Goal: Transaction & Acquisition: Purchase product/service

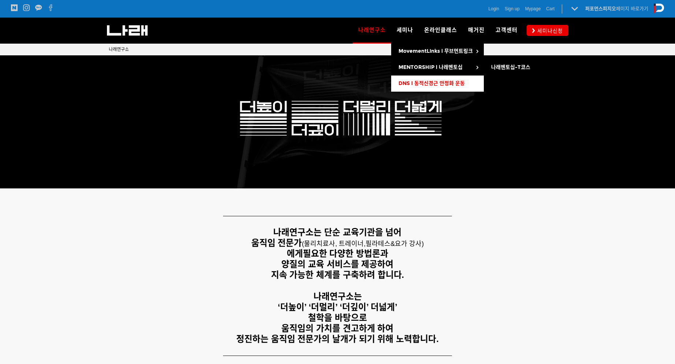
click at [413, 84] on span "DNS l 동적신경근 안정화 운동" at bounding box center [432, 83] width 66 height 6
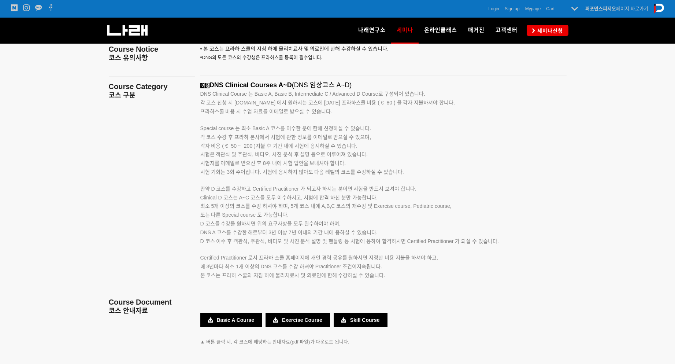
scroll to position [293, 0]
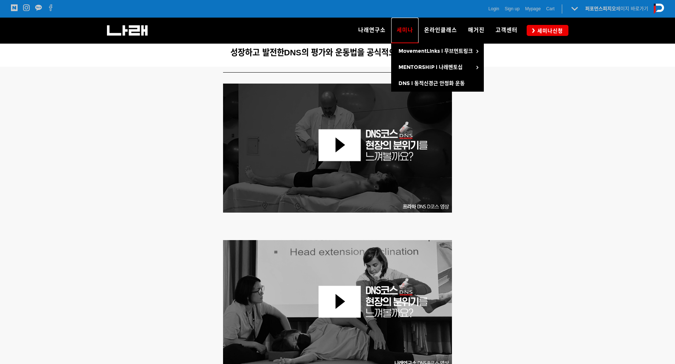
click at [407, 29] on span "세미나" at bounding box center [405, 30] width 16 height 12
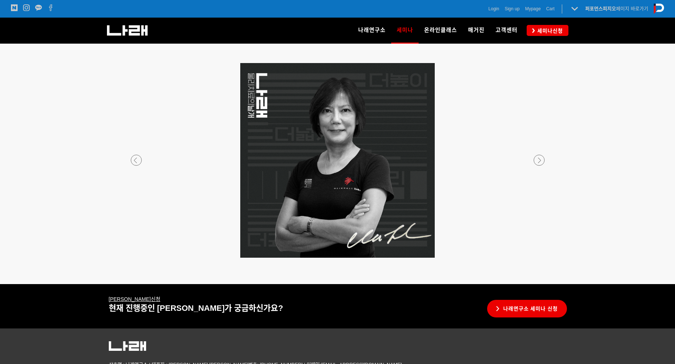
scroll to position [1341, 0]
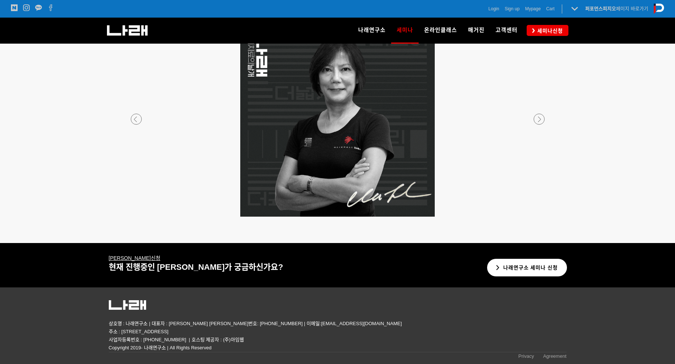
click at [544, 270] on link "나래연구소 세미나 신청" at bounding box center [527, 268] width 80 height 18
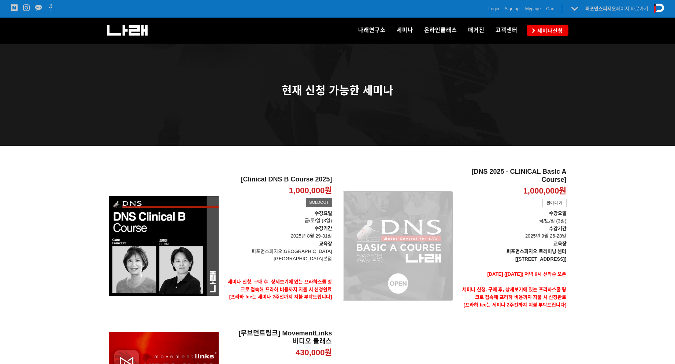
click at [432, 228] on div "[DNS 2025 - CLINICAL Basic A Course] 1,000,000원 TIME SALE 판매대기" at bounding box center [398, 246] width 110 height 156
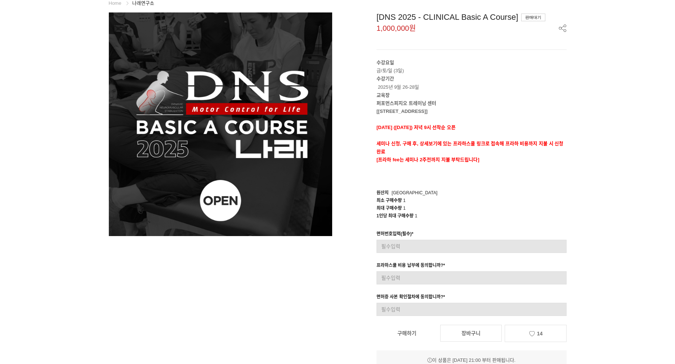
scroll to position [183, 0]
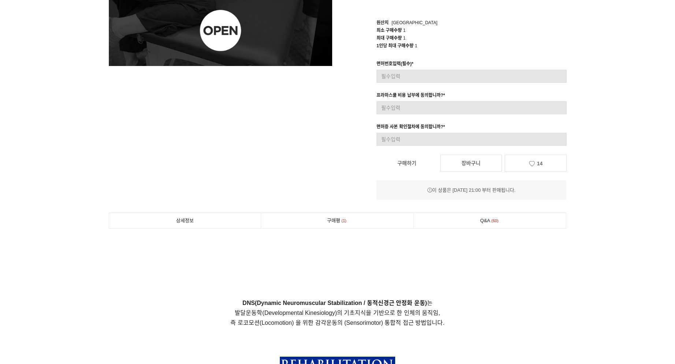
scroll to position [220, 0]
click at [532, 165] on icon at bounding box center [532, 162] width 7 height 5
click at [532, 163] on icon at bounding box center [532, 162] width 7 height 5
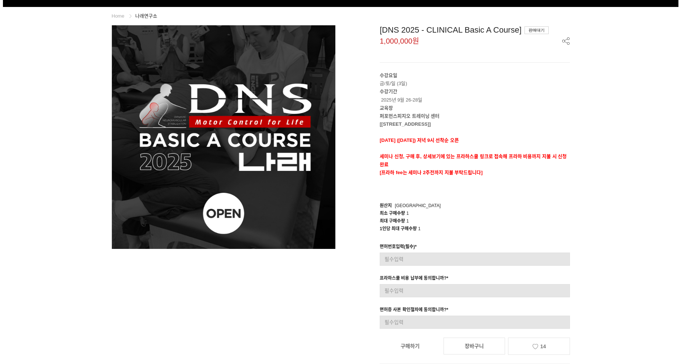
scroll to position [0, 0]
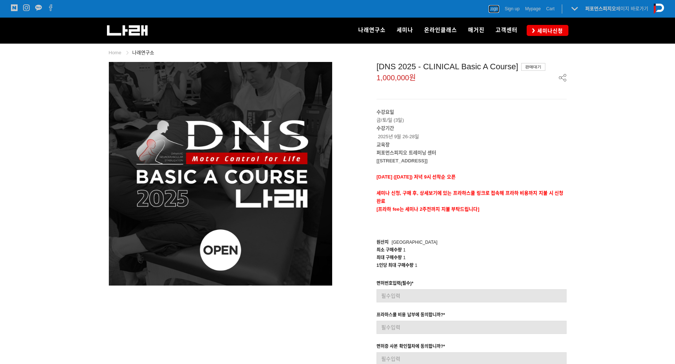
click at [498, 6] on span "Login" at bounding box center [494, 8] width 11 height 7
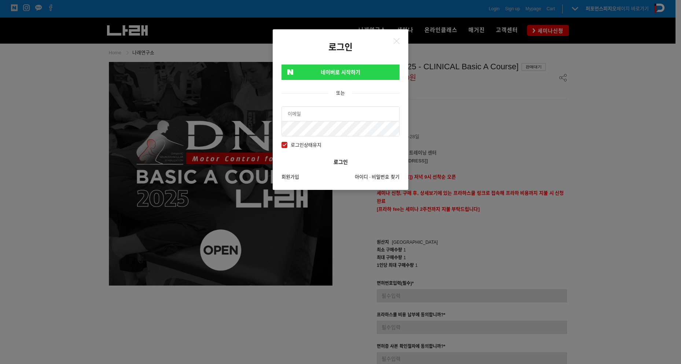
click at [340, 67] on link "네이버로 시작하기" at bounding box center [340, 71] width 118 height 15
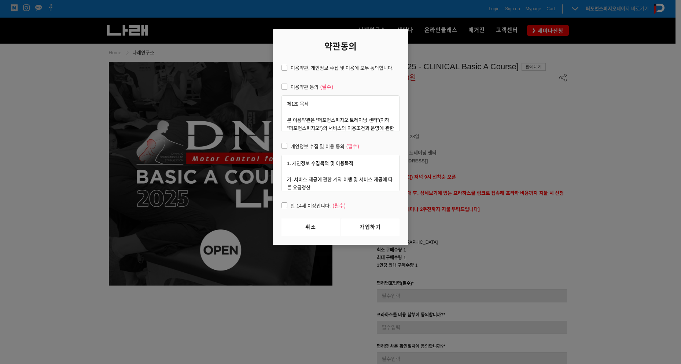
click at [332, 66] on span "이용약관, 개인정보 수집 및 이용에 모두 동의합니다." at bounding box center [337, 68] width 112 height 8
click at [279, 66] on input "이용약관, 개인정보 수집 및 이용에 모두 동의합니다." at bounding box center [276, 66] width 5 height 5
checkbox input "true"
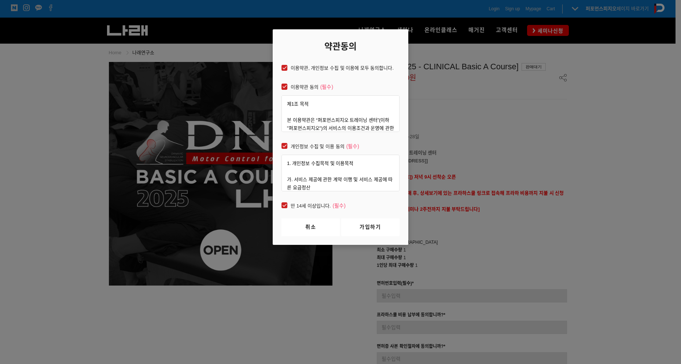
checkbox input "true"
click at [370, 225] on link "가입하기" at bounding box center [370, 227] width 58 height 18
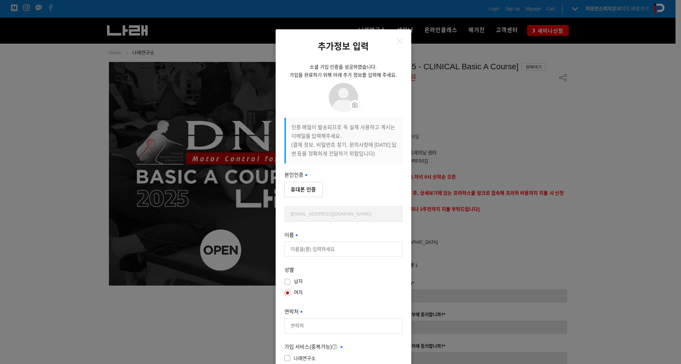
click at [311, 192] on button "휴대폰 인증" at bounding box center [303, 189] width 38 height 15
type input "[PERSON_NAME]"
type input "01091056656"
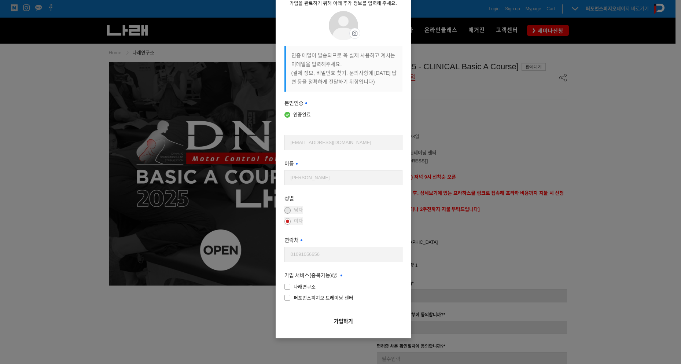
scroll to position [73, 0]
click at [311, 178] on input "[PERSON_NAME]" at bounding box center [343, 176] width 117 height 15
click at [300, 284] on span "나래연구소" at bounding box center [299, 285] width 31 height 8
click at [300, 284] on input"] "나래연구소" at bounding box center [336, 284] width 118 height 5
checkbox input"] "true"
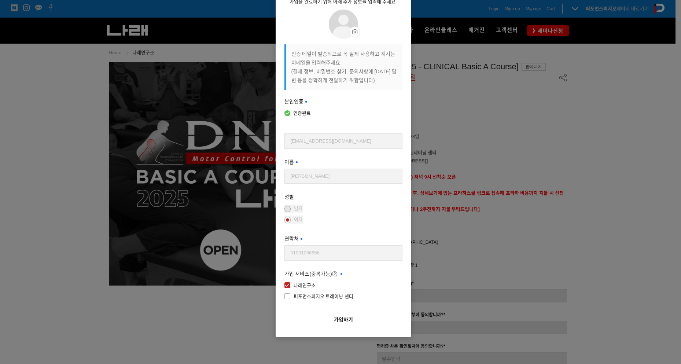
click at [294, 297] on span "퍼포먼스피지오 트레이닝 센터" at bounding box center [318, 296] width 69 height 8
click at [294, 297] on input"] "퍼포먼스피지오 트레이닝 센터" at bounding box center [336, 295] width 118 height 5
checkbox input"] "true"
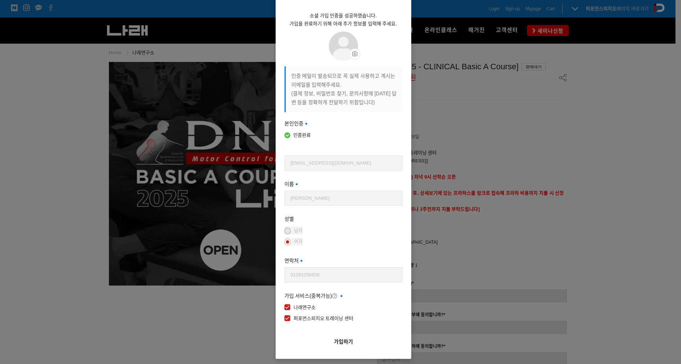
scroll to position [75, 0]
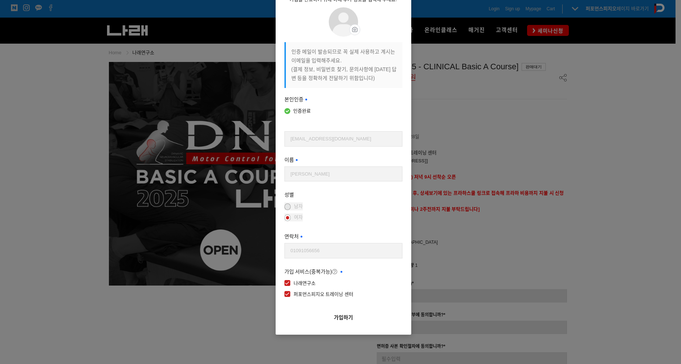
click at [335, 318] on button "가입하기" at bounding box center [343, 317] width 118 height 16
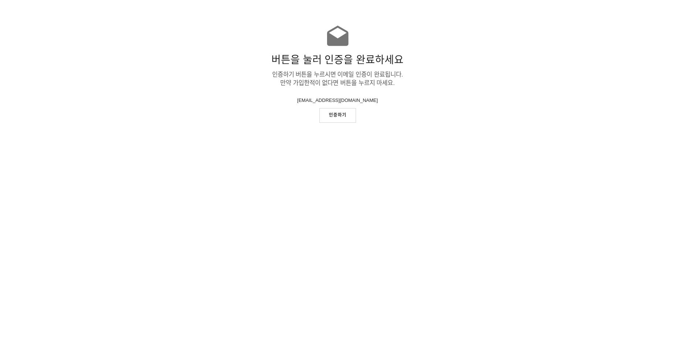
click at [330, 116] on link "인증하기" at bounding box center [337, 115] width 37 height 14
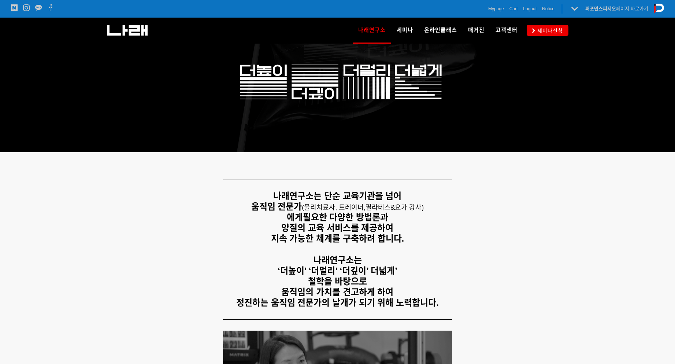
scroll to position [37, 0]
click at [535, 27] on link "세미나신청" at bounding box center [548, 30] width 42 height 11
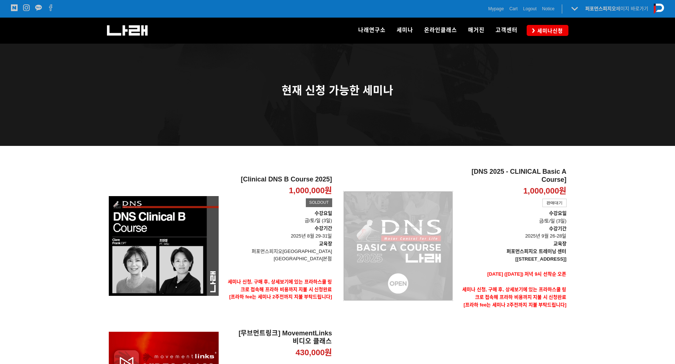
click at [430, 219] on div "[DNS 2025 - CLINICAL Basic A Course] 1,000,000원 TIME SALE 판매대기" at bounding box center [398, 246] width 110 height 156
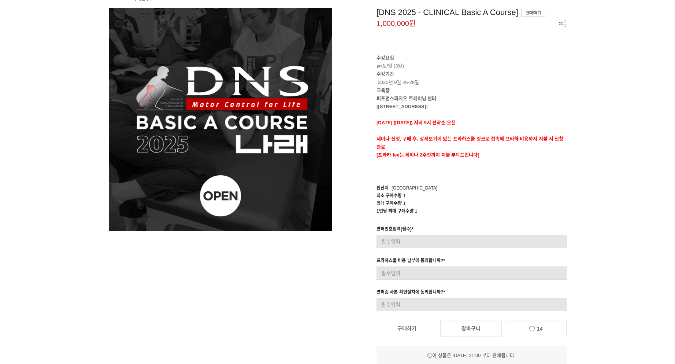
scroll to position [183, 0]
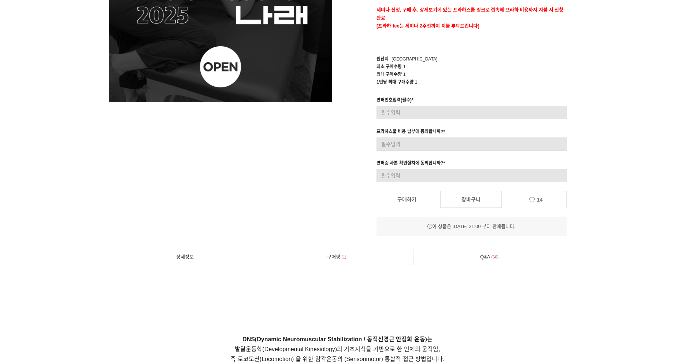
click at [531, 201] on icon at bounding box center [532, 199] width 7 height 5
click at [528, 198] on link "14" at bounding box center [536, 199] width 62 height 17
click at [529, 198] on icon at bounding box center [532, 199] width 7 height 5
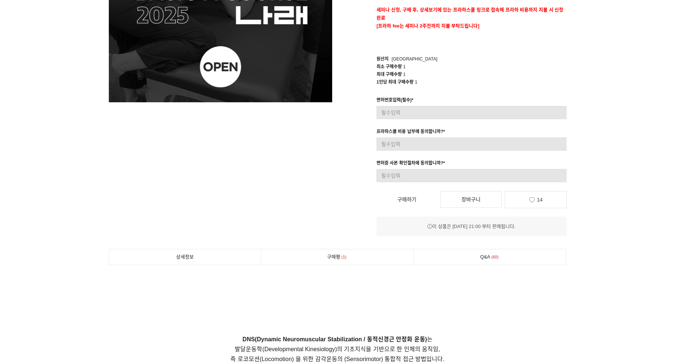
click at [530, 198] on icon at bounding box center [532, 199] width 7 height 5
drag, startPoint x: 448, startPoint y: 226, endPoint x: 519, endPoint y: 227, distance: 71.1
click at [519, 227] on div "이 상품은 2025년 8월 16일 21:00 부터 판매됩니다." at bounding box center [472, 226] width 190 height 8
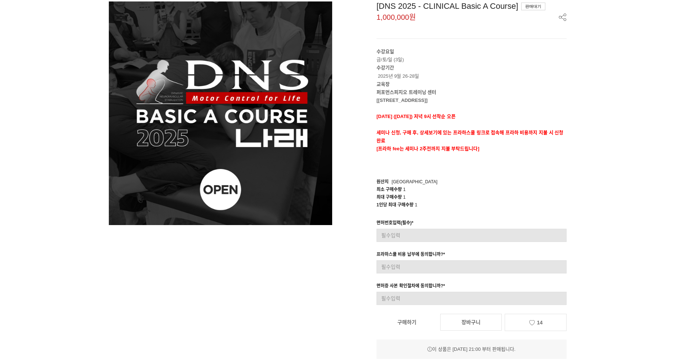
scroll to position [73, 0]
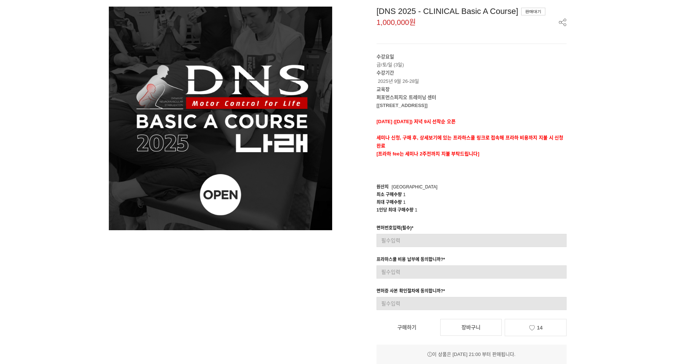
scroll to position [51, 0]
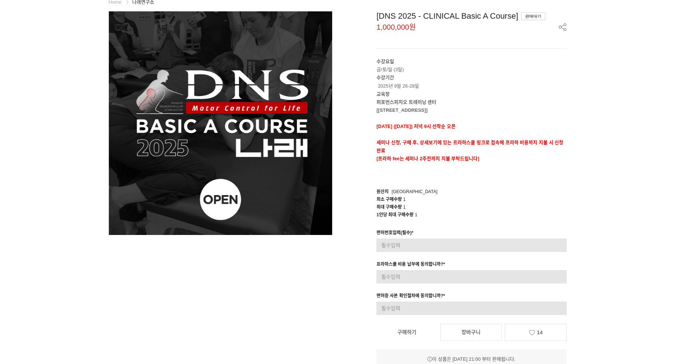
click at [343, 265] on div "[DNS 2025 - CLINICAL Basic A Course] 판매대기 1,000,000원 수강요일 금/토/일 (3일) 수강기간 2025년…" at bounding box center [455, 189] width 234 height 357
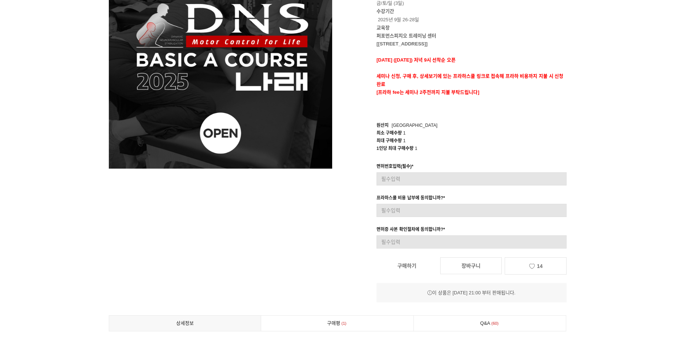
scroll to position [0, 0]
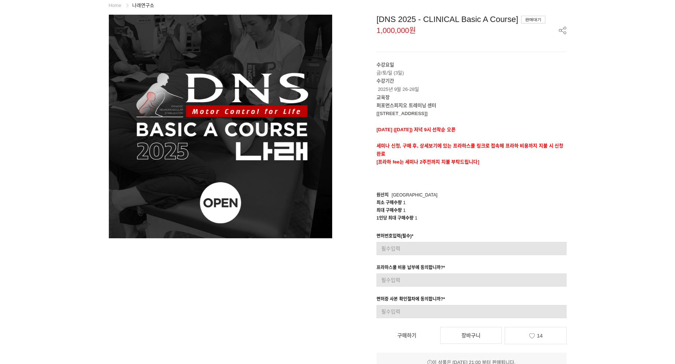
scroll to position [37, 0]
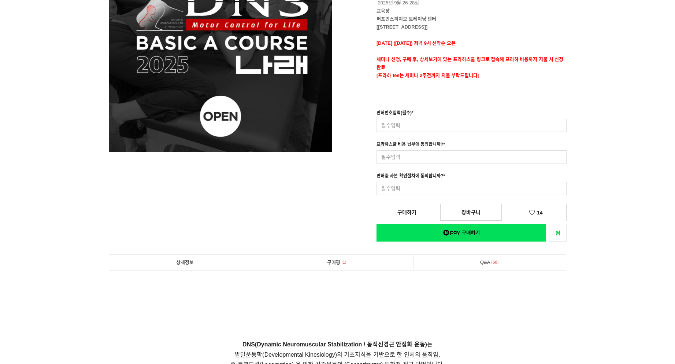
scroll to position [134, 0]
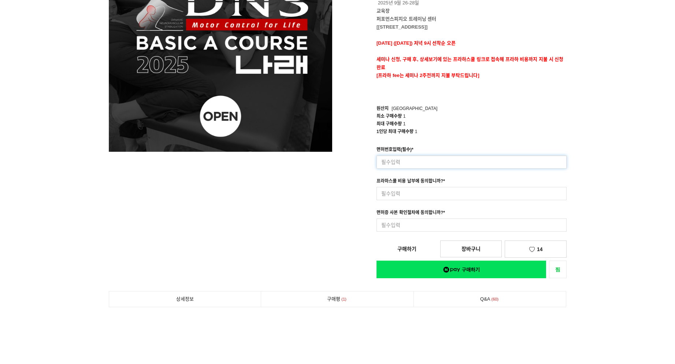
click at [416, 162] on input at bounding box center [472, 161] width 190 height 13
type input "91156"
click at [410, 192] on input at bounding box center [472, 193] width 190 height 13
type input "네"
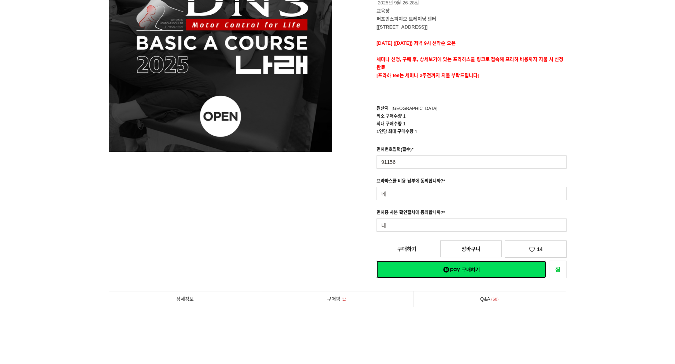
click at [443, 269] on div "[DNS 2025 - CLINICAL Basic A Course] 1,000,000원 수강요일 금/토/일 (3일) 수강기간 2025년 9월 2…" at bounding box center [454, 103] width 223 height 350
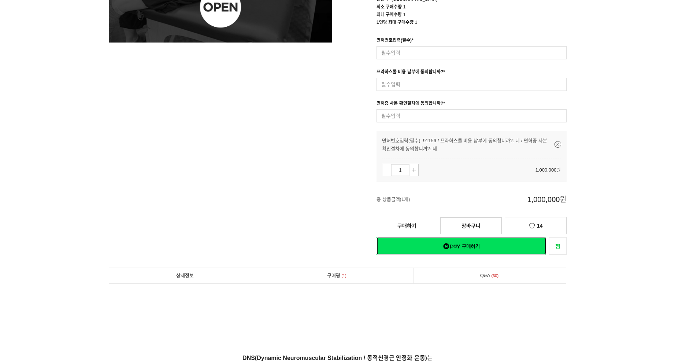
scroll to position [244, 0]
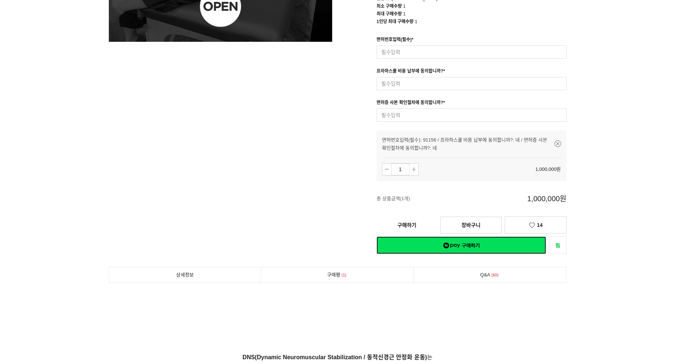
click at [462, 245] on link "네이버페이 구매하기" at bounding box center [462, 245] width 170 height 18
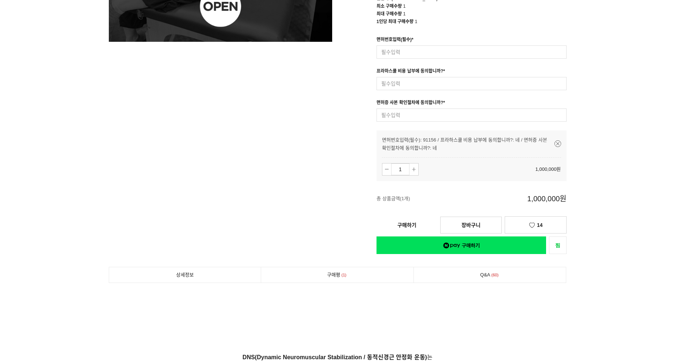
click at [417, 226] on link "구매하기" at bounding box center [407, 225] width 61 height 16
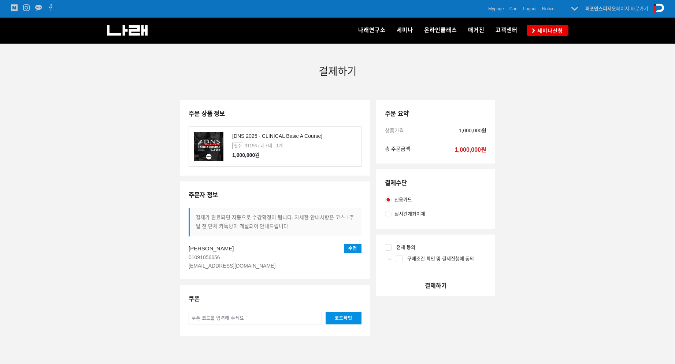
click at [391, 216] on input "실시간계좌이체" at bounding box center [388, 214] width 7 height 7
radio input "true"
click at [387, 247] on input "전체 동의" at bounding box center [388, 247] width 7 height 7
checkbox input "true"
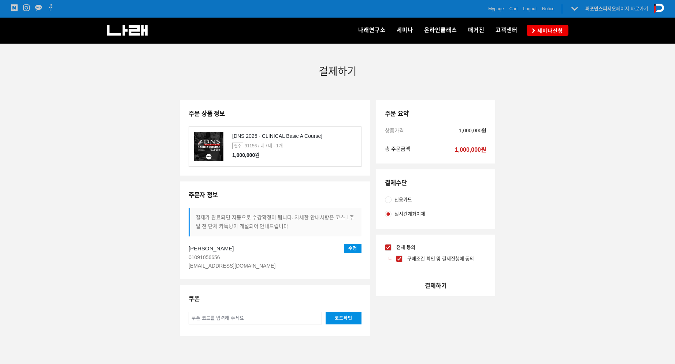
click at [429, 286] on button "결제하기" at bounding box center [435, 285] width 119 height 21
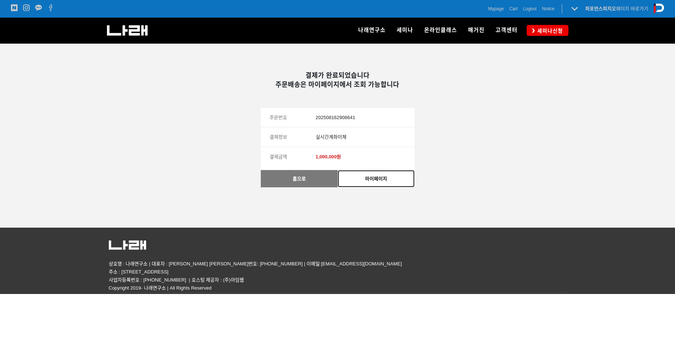
click at [369, 184] on link "마이페이지" at bounding box center [376, 178] width 77 height 17
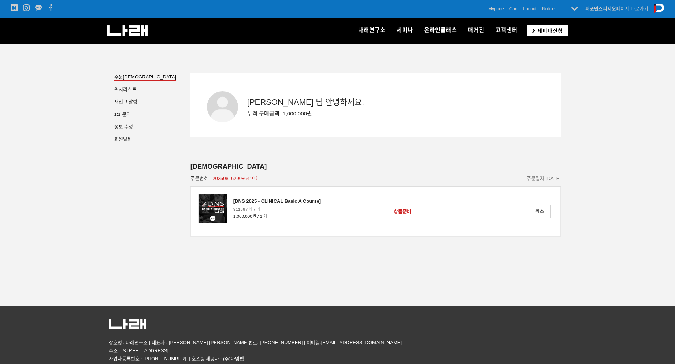
click at [542, 30] on span "세미나신청" at bounding box center [549, 30] width 28 height 7
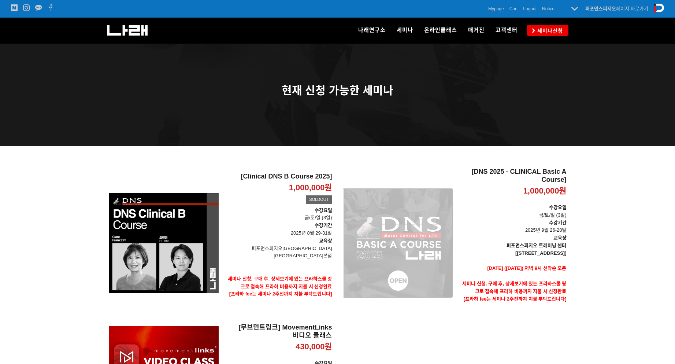
click at [447, 240] on div "[DNS 2025 - CLINICAL Basic A Course] 1,000,000원 TIME SALE" at bounding box center [398, 243] width 110 height 150
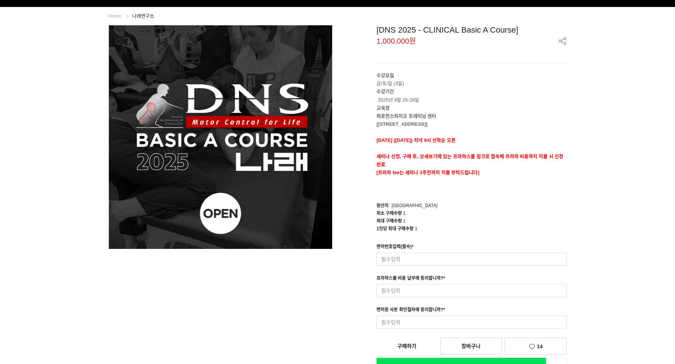
scroll to position [73, 0]
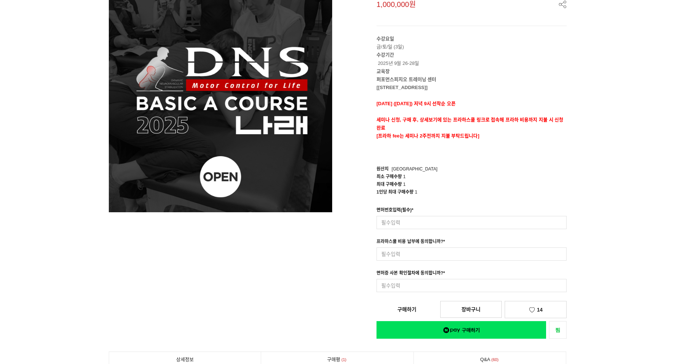
click at [546, 181] on div "최대 구매수량 1" at bounding box center [472, 185] width 190 height 8
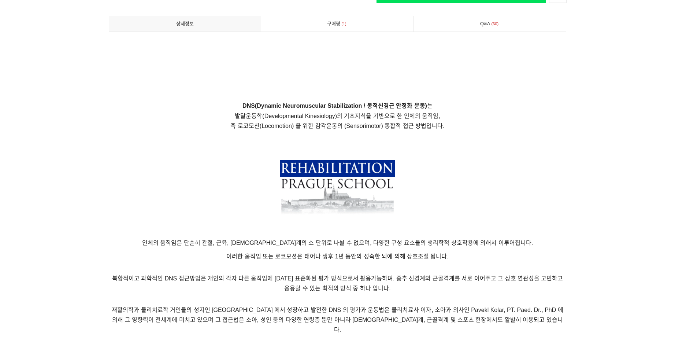
scroll to position [2485, 0]
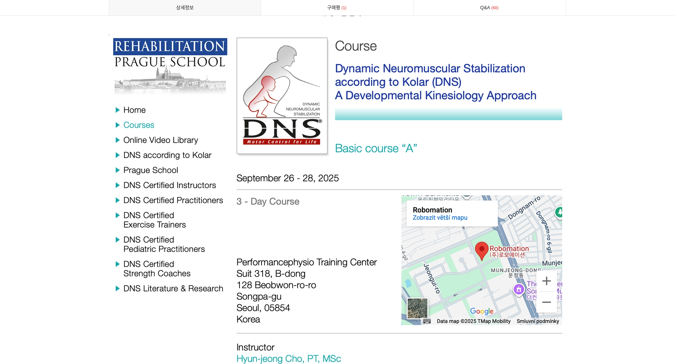
drag, startPoint x: 600, startPoint y: 29, endPoint x: 552, endPoint y: 23, distance: 48.4
click at [384, 5] on link "구매평 1" at bounding box center [337, 7] width 152 height 15
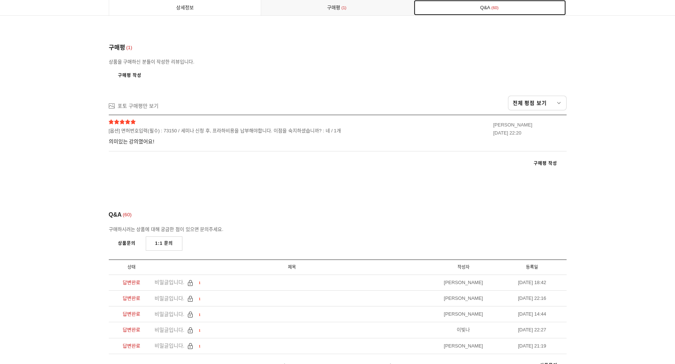
click at [456, 8] on link "Q&A 60" at bounding box center [490, 7] width 152 height 15
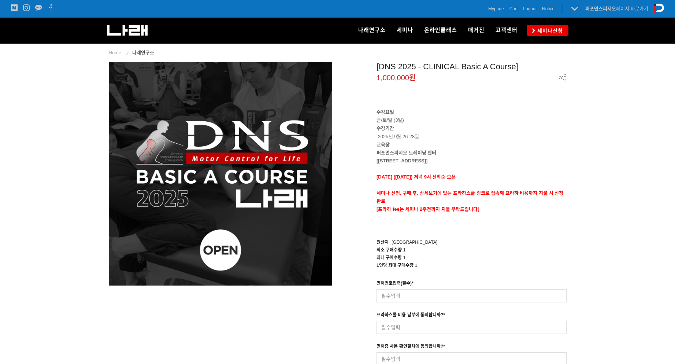
drag, startPoint x: 583, startPoint y: 67, endPoint x: 580, endPoint y: -8, distance: 74.8
click at [500, 9] on span "Mypage" at bounding box center [496, 8] width 16 height 7
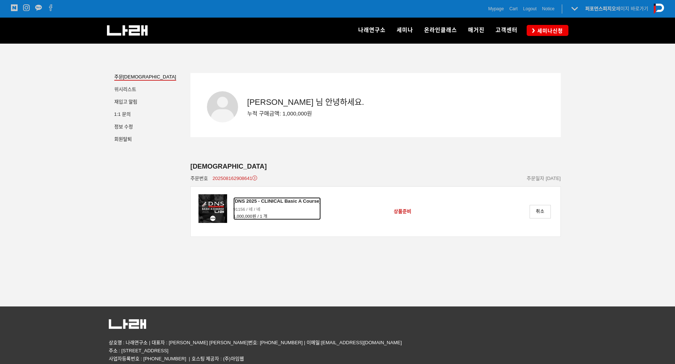
click at [235, 202] on div "[DNS 2025 - CLINICAL Basic A Course]" at bounding box center [277, 201] width 88 height 8
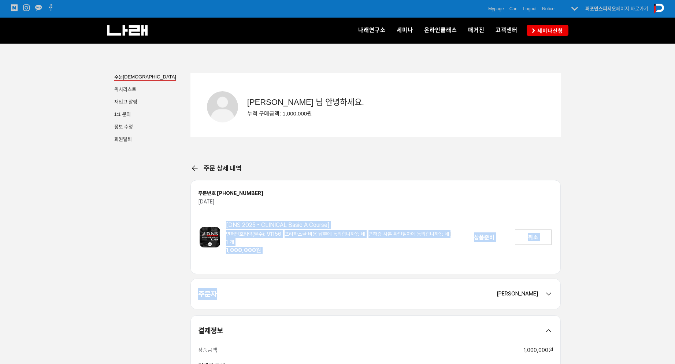
drag, startPoint x: 333, startPoint y: 278, endPoint x: 226, endPoint y: 223, distance: 119.6
click at [226, 223] on div "주문 상세 내역 주문번호 202508162908641 [DATE] 상품준비 [DNS 2025 - CLINICAL Basic A Course] …" at bounding box center [376, 279] width 371 height 233
copy div "[DNS 2025 - CLINICAL Basic A Course] 면허번호입력(필수): [PHONE_NUMBER] 납부에 동의합니까?: 네 면…"
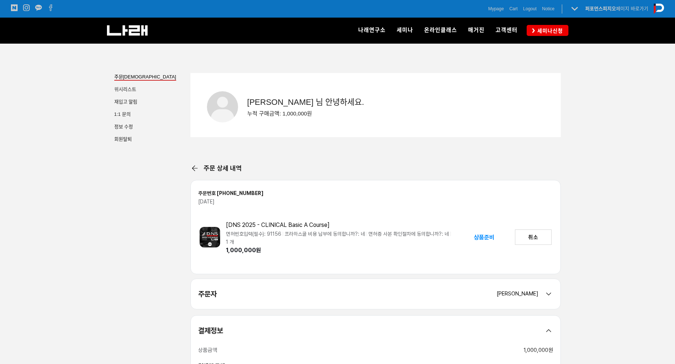
click at [408, 306] on div "주문자 [PERSON_NAME]" at bounding box center [376, 294] width 370 height 30
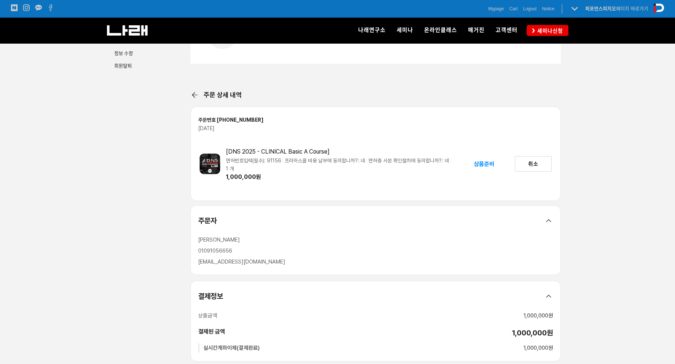
scroll to position [110, 0]
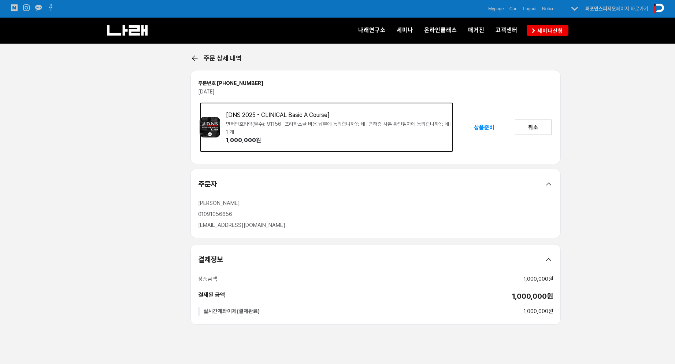
click at [236, 114] on div "[DNS 2025 - CLINICAL Basic A Course]" at bounding box center [340, 115] width 228 height 8
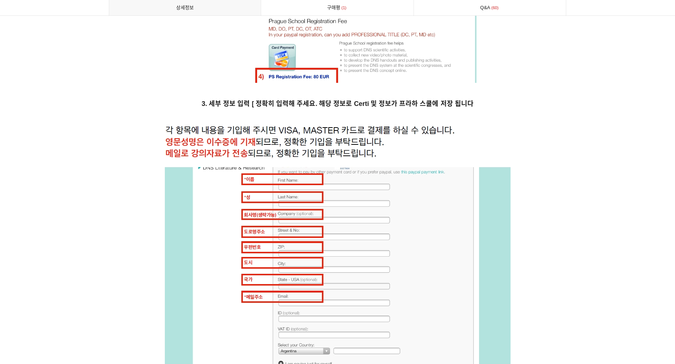
scroll to position [2909, 0]
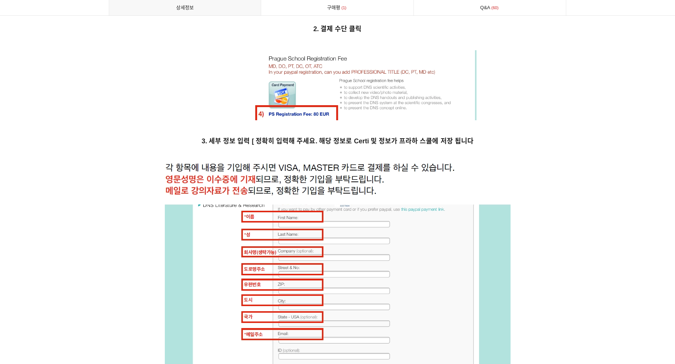
drag, startPoint x: 454, startPoint y: 217, endPoint x: 461, endPoint y: 191, distance: 26.8
